Goal: Transaction & Acquisition: Purchase product/service

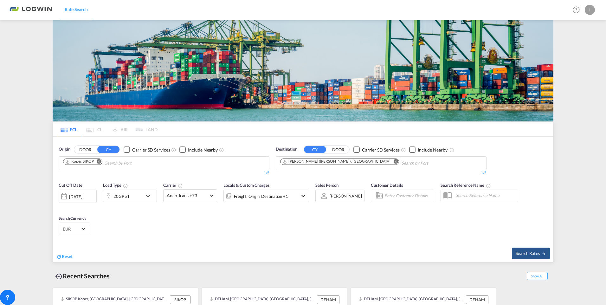
click at [97, 159] on md-icon "Remove" at bounding box center [99, 161] width 5 height 5
click at [107, 165] on body "Rate Search Rate Search Help Resources Product Release I My Profile Logout FCL …" at bounding box center [303, 152] width 606 height 305
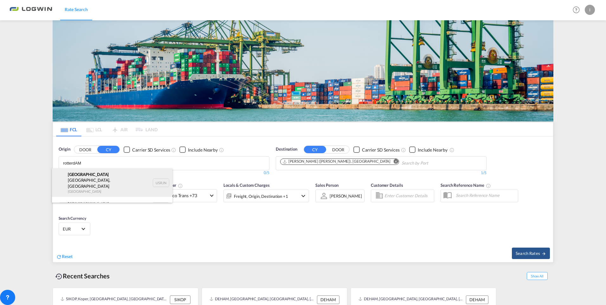
scroll to position [4, 0]
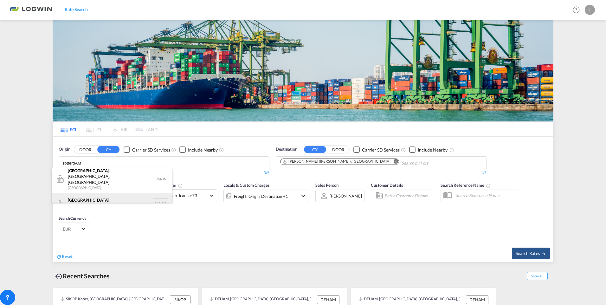
type input "rotterdAM"
click at [81, 194] on div "[GEOGRAPHIC_DATA] [GEOGRAPHIC_DATA] NLRTM" at bounding box center [112, 202] width 120 height 19
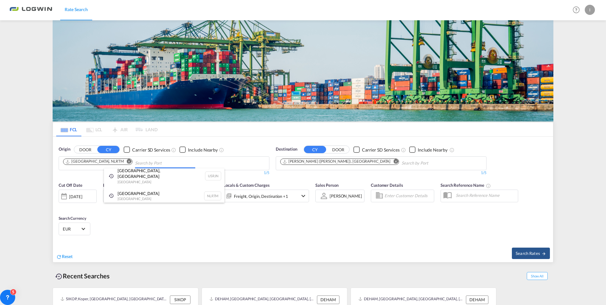
scroll to position [0, 0]
click at [393, 159] on md-icon "Remove" at bounding box center [395, 161] width 5 height 5
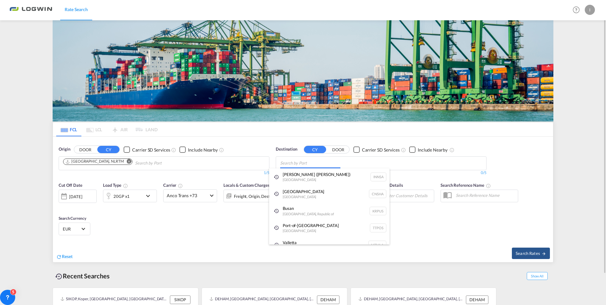
click at [322, 164] on body "Rate Search Rate Search Help Resources Product Release I My Profile Logout FCL …" at bounding box center [303, 152] width 606 height 305
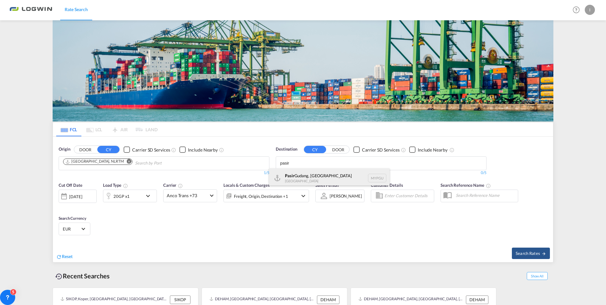
type input "pasir"
click at [303, 175] on div "[GEOGRAPHIC_DATA], [GEOGRAPHIC_DATA] MYPGU" at bounding box center [329, 177] width 120 height 19
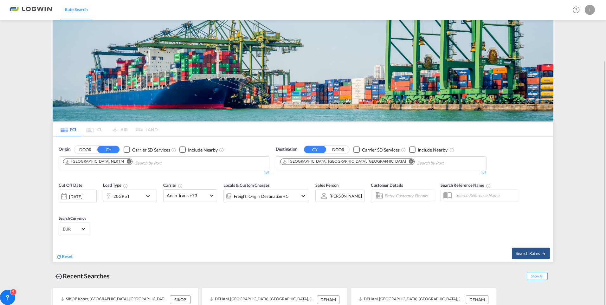
scroll to position [34, 0]
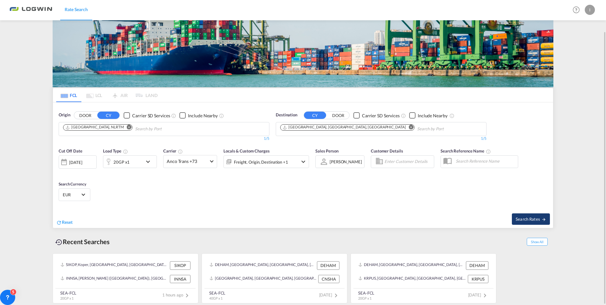
click at [526, 217] on span "Search Rates" at bounding box center [531, 218] width 30 height 5
type input "NLRTM to MYPGU / [DATE]"
